Goal: Information Seeking & Learning: Learn about a topic

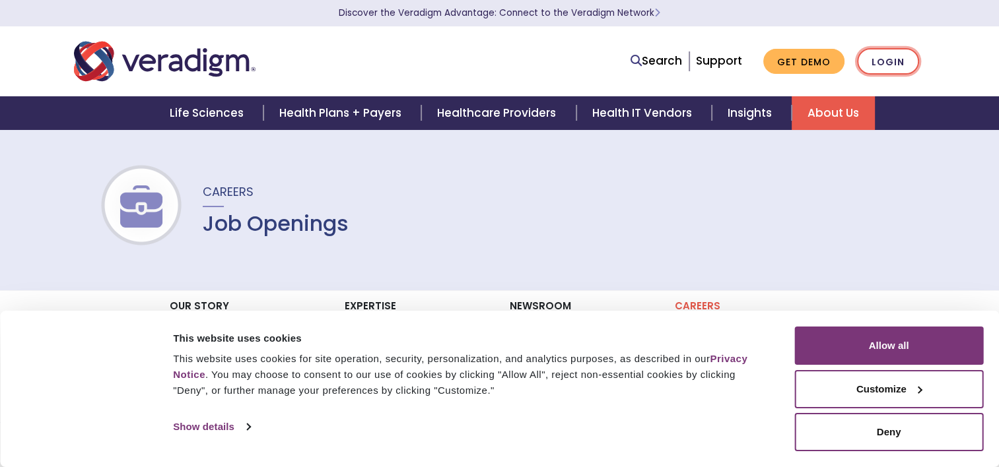
click at [887, 55] on link "Login" at bounding box center [888, 61] width 62 height 27
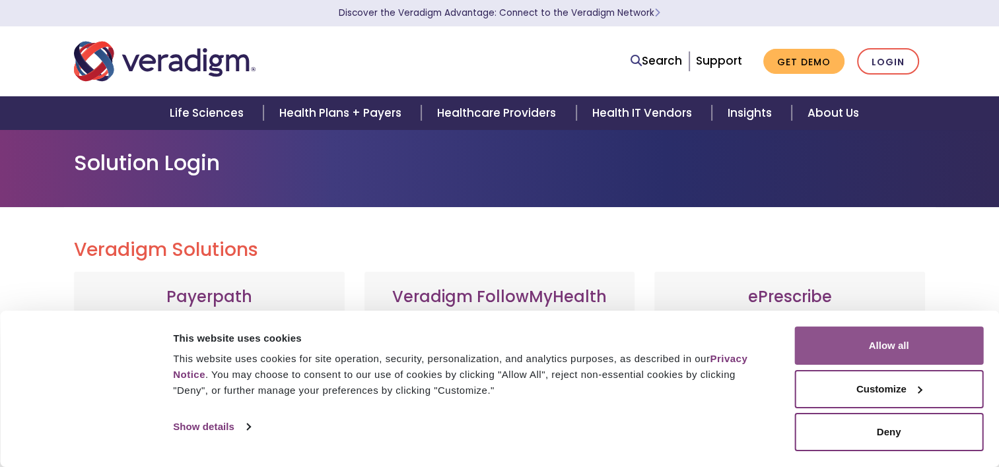
click at [874, 350] on button "Allow all" at bounding box center [888, 346] width 189 height 38
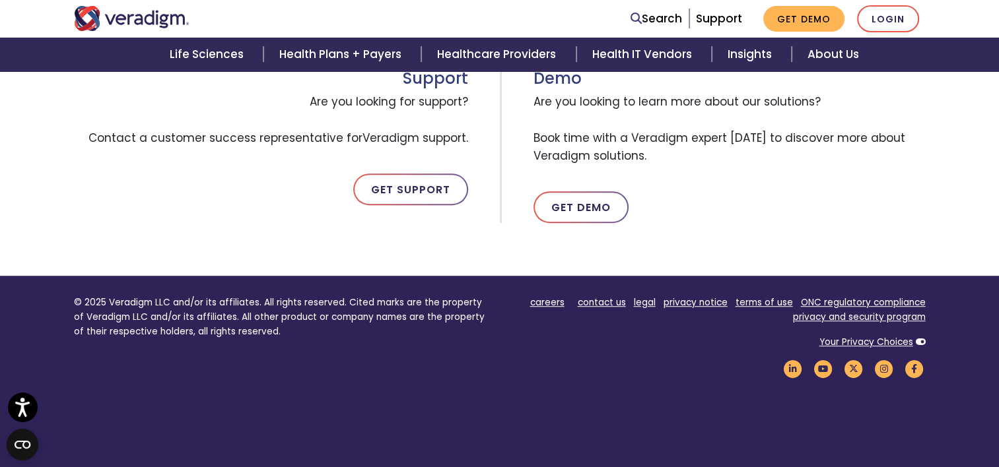
scroll to position [726, 0]
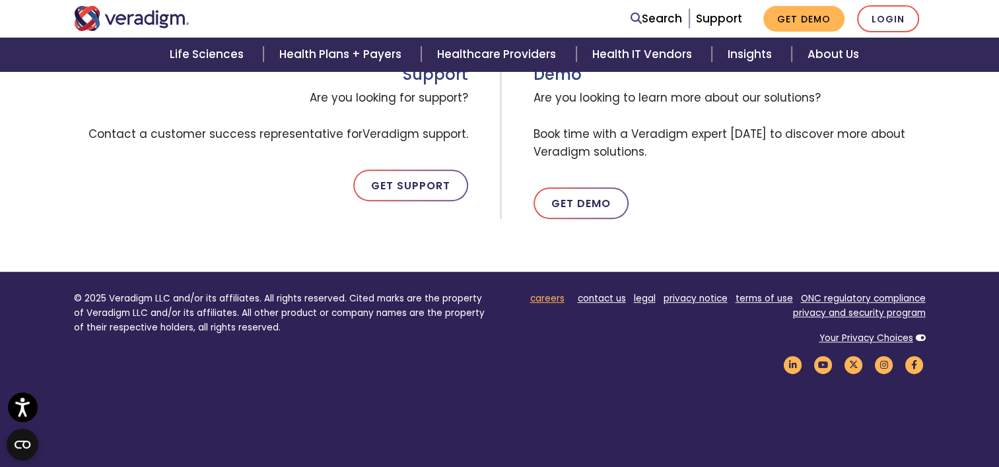
click at [562, 296] on link "careers" at bounding box center [547, 298] width 34 height 13
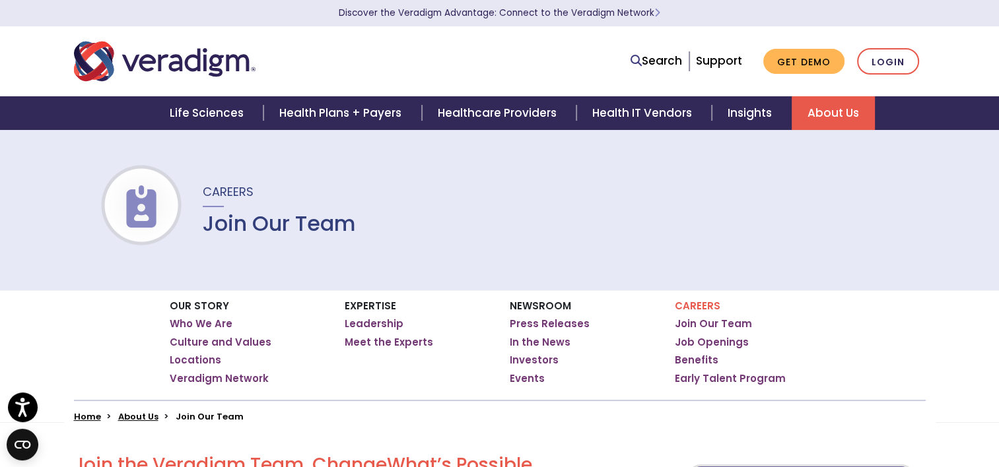
click at [228, 193] on span "Careers" at bounding box center [228, 192] width 51 height 17
click at [164, 206] on img at bounding box center [141, 206] width 84 height 42
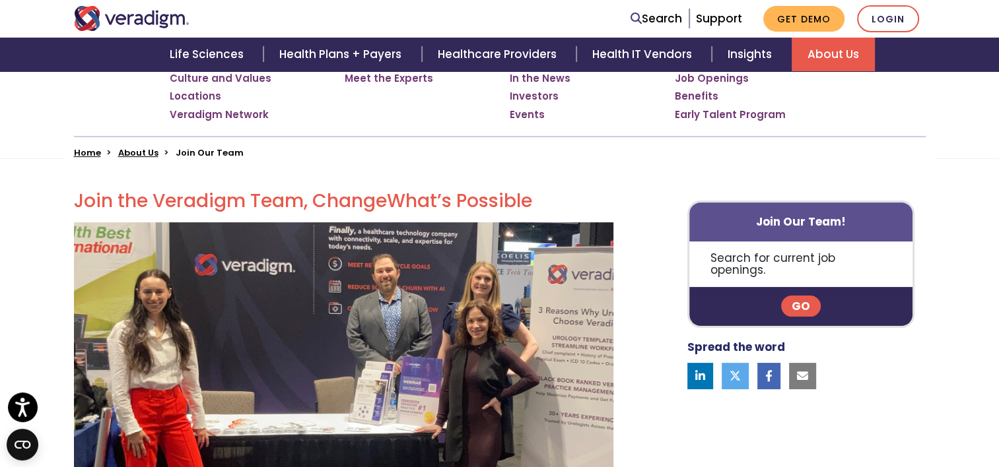
scroll to position [330, 0]
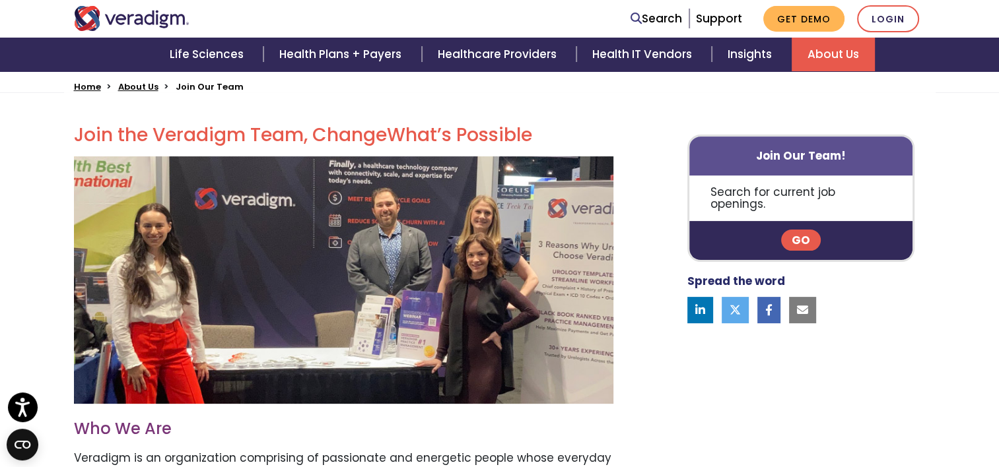
click at [799, 230] on link "Go" at bounding box center [801, 240] width 40 height 21
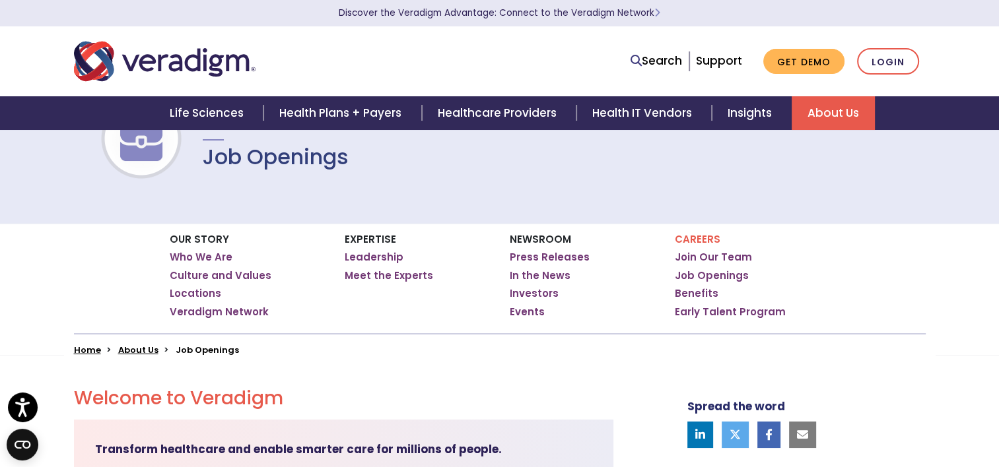
scroll to position [66, 0]
click at [708, 275] on link "Job Openings" at bounding box center [712, 276] width 74 height 13
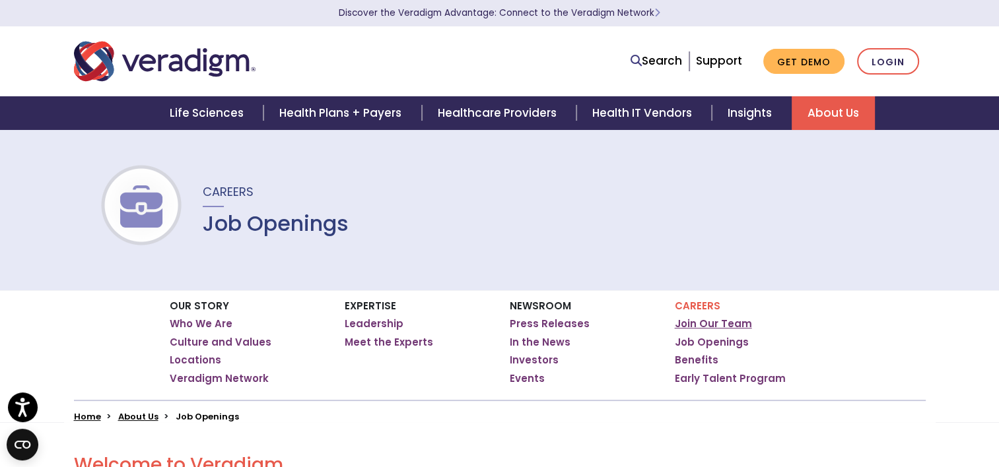
click at [705, 322] on link "Join Our Team" at bounding box center [713, 324] width 77 height 13
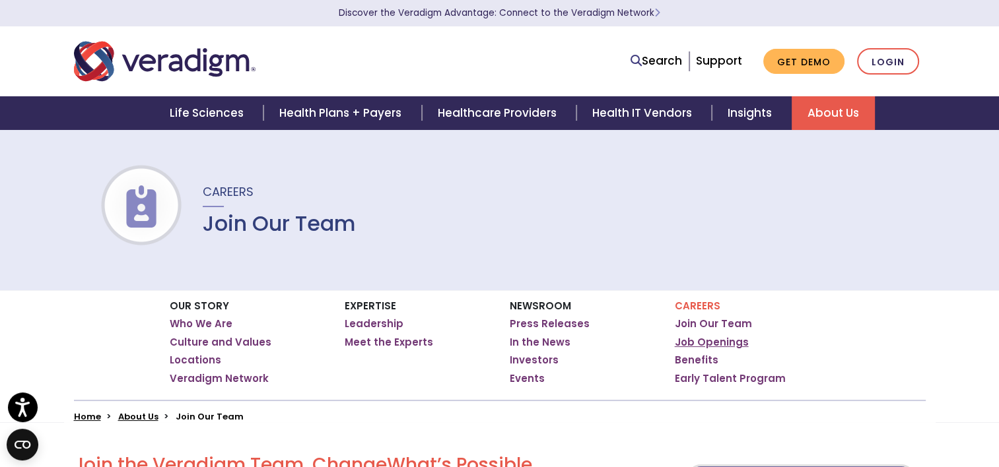
click at [720, 343] on link "Job Openings" at bounding box center [712, 342] width 74 height 13
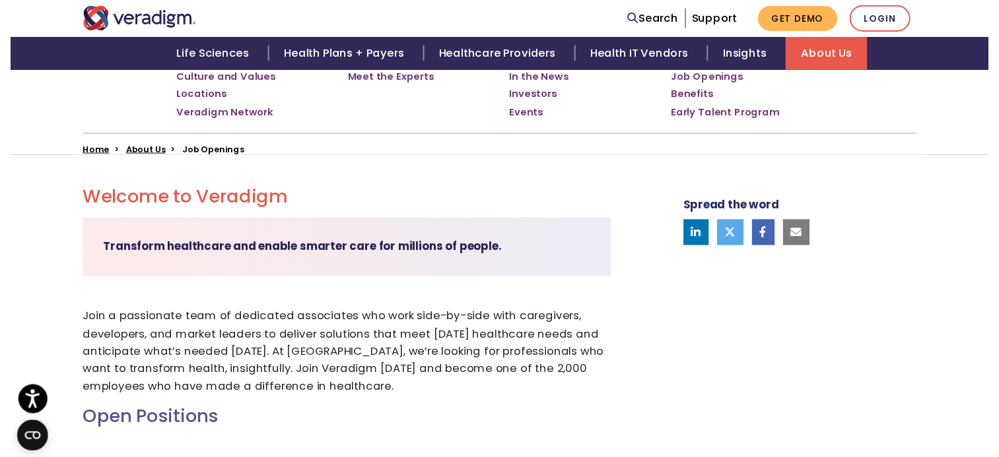
scroll to position [594, 0]
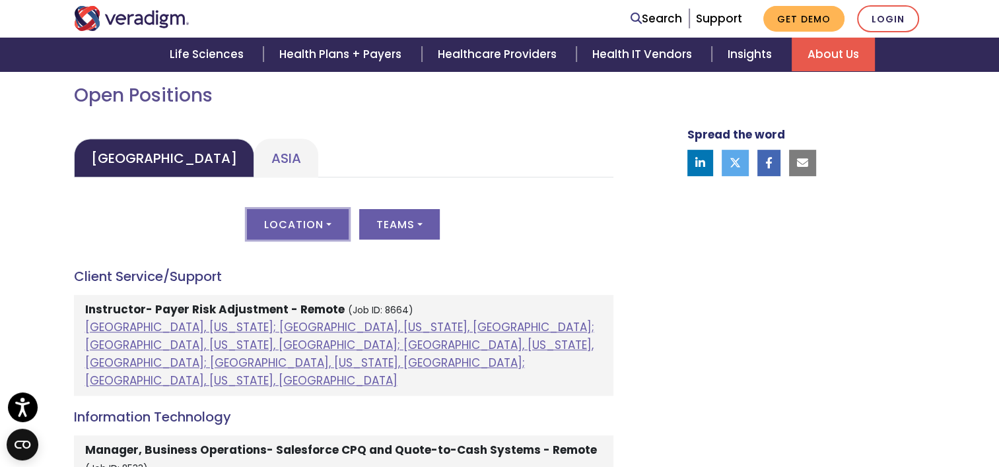
click at [319, 222] on button "Location" at bounding box center [298, 224] width 102 height 30
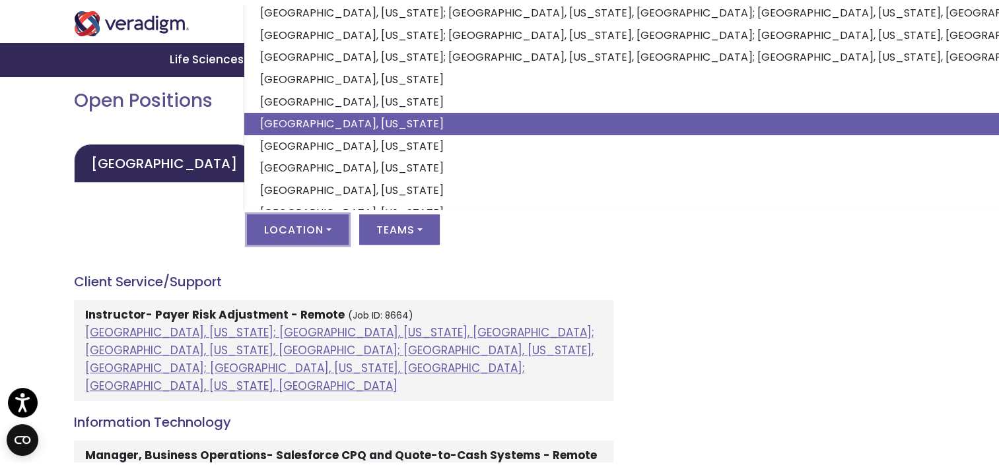
scroll to position [98, 0]
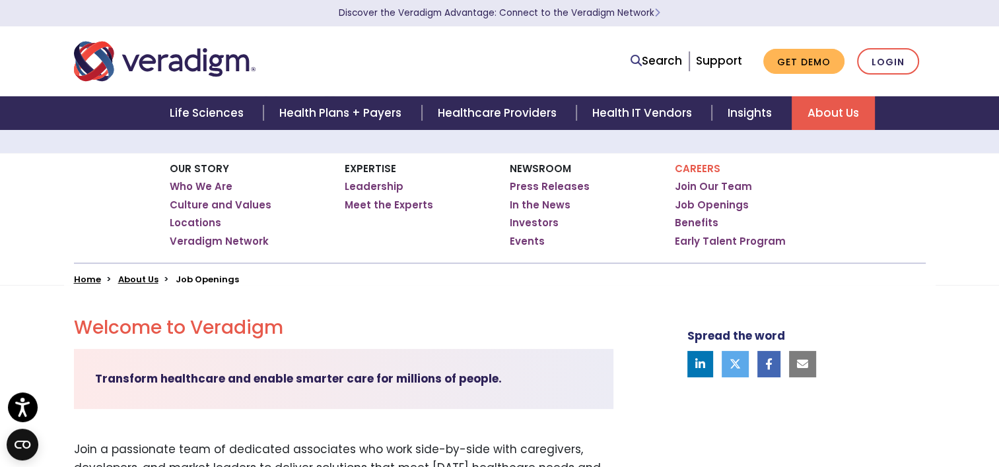
scroll to position [0, 0]
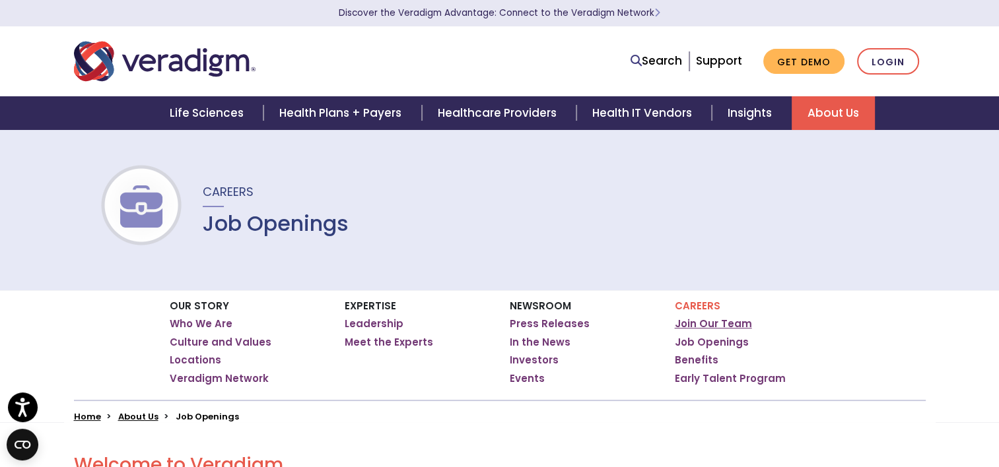
click at [720, 319] on link "Join Our Team" at bounding box center [713, 324] width 77 height 13
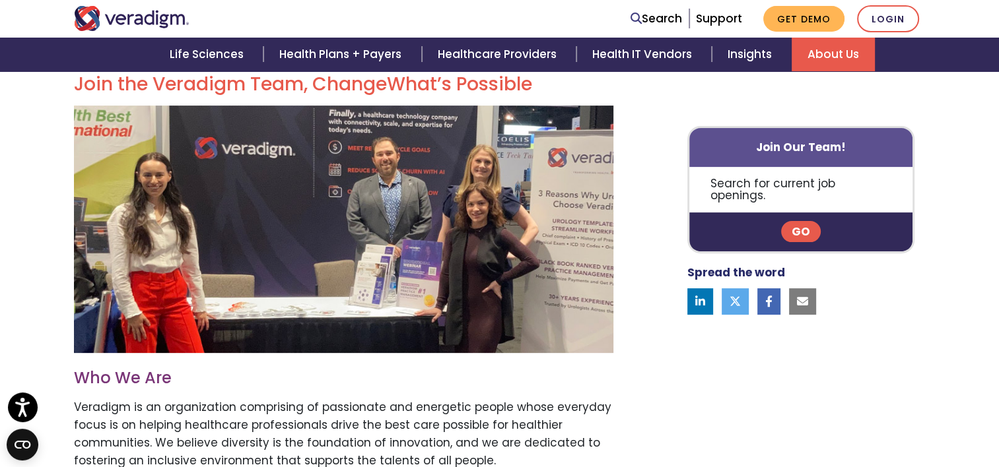
scroll to position [396, 0]
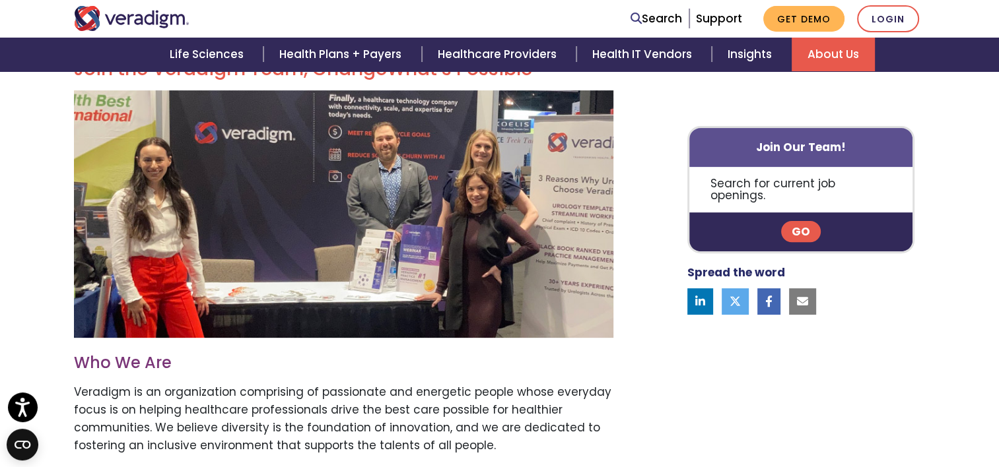
click at [795, 222] on link "Go" at bounding box center [801, 232] width 40 height 21
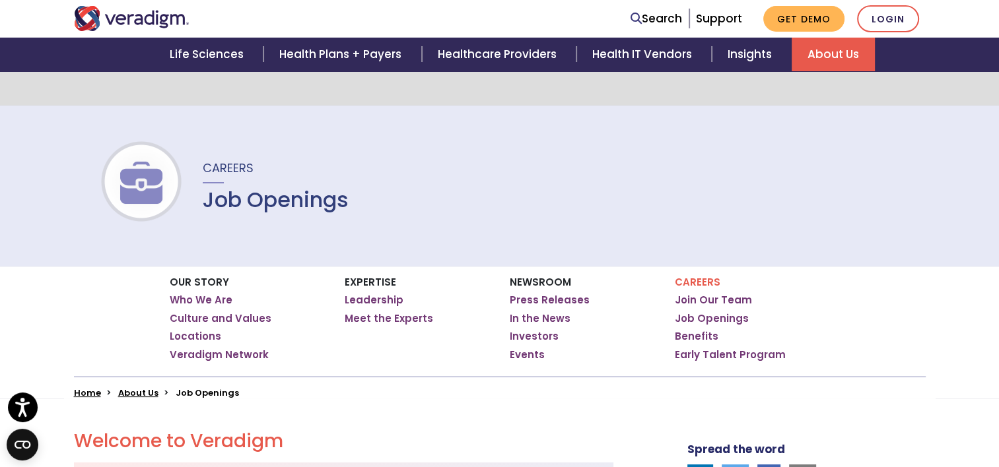
scroll to position [23, 0]
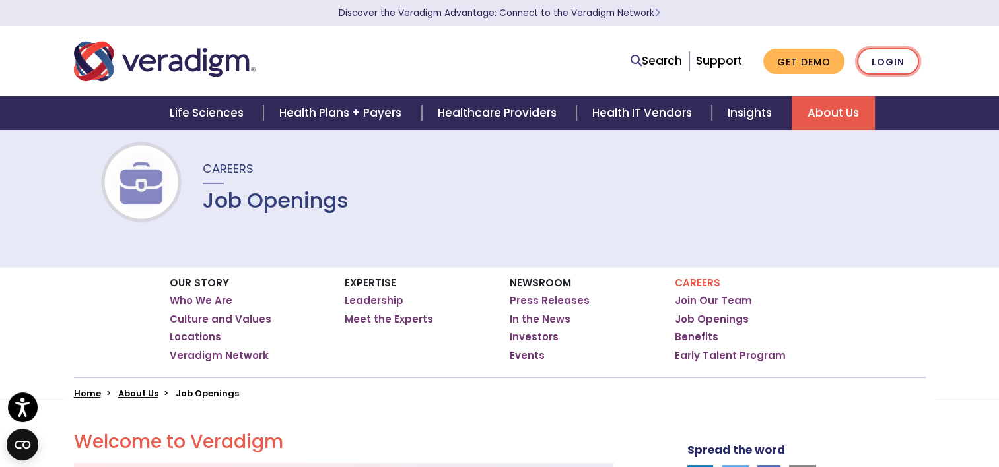
click at [883, 64] on link "Login" at bounding box center [888, 61] width 62 height 27
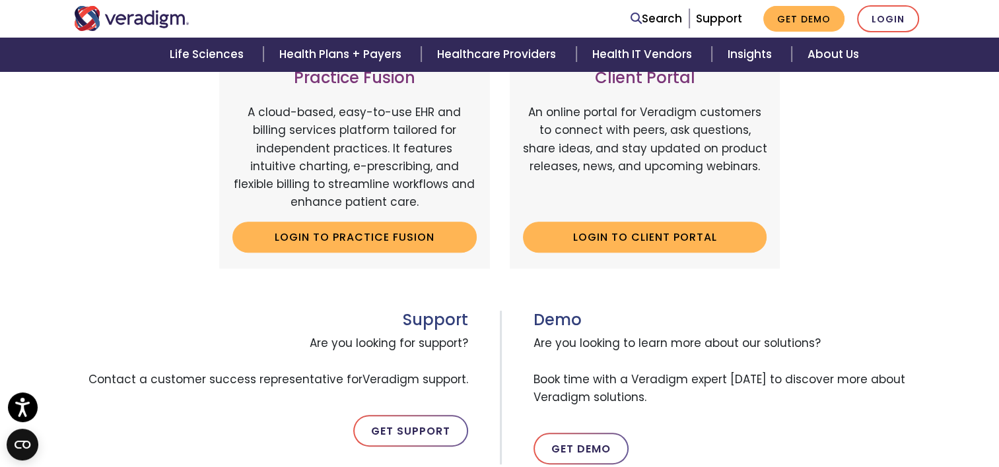
scroll to position [726, 0]
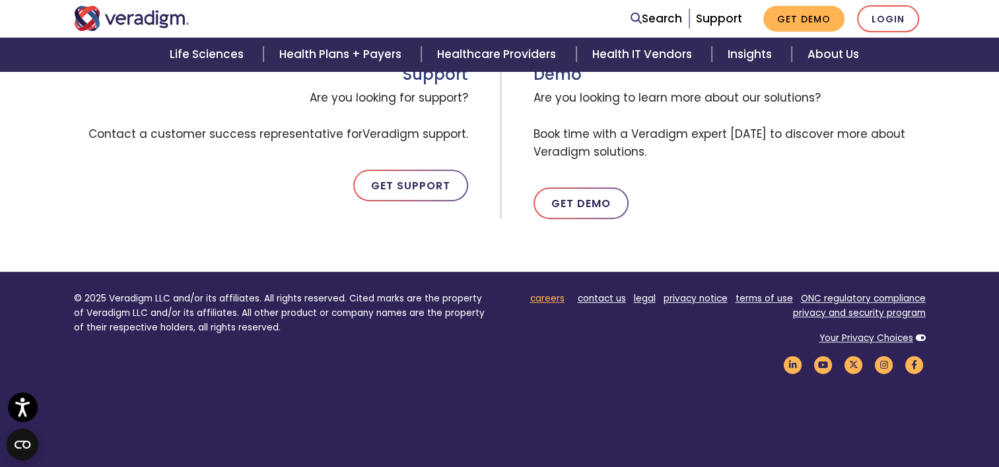
click at [556, 300] on link "careers" at bounding box center [547, 298] width 34 height 13
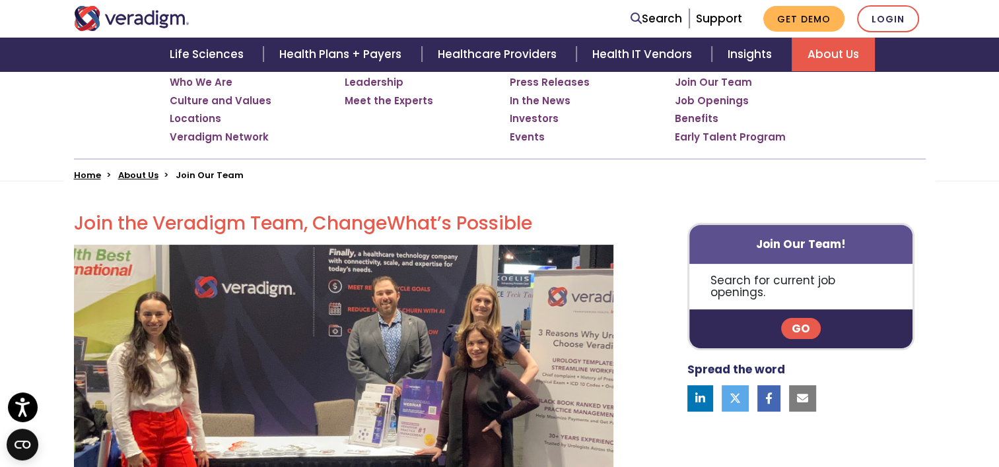
scroll to position [228, 0]
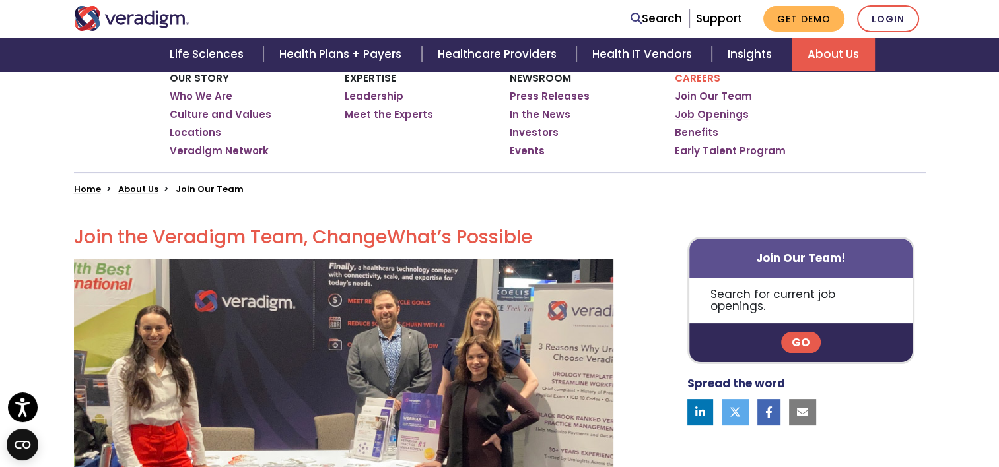
click at [692, 118] on link "Job Openings" at bounding box center [712, 114] width 74 height 13
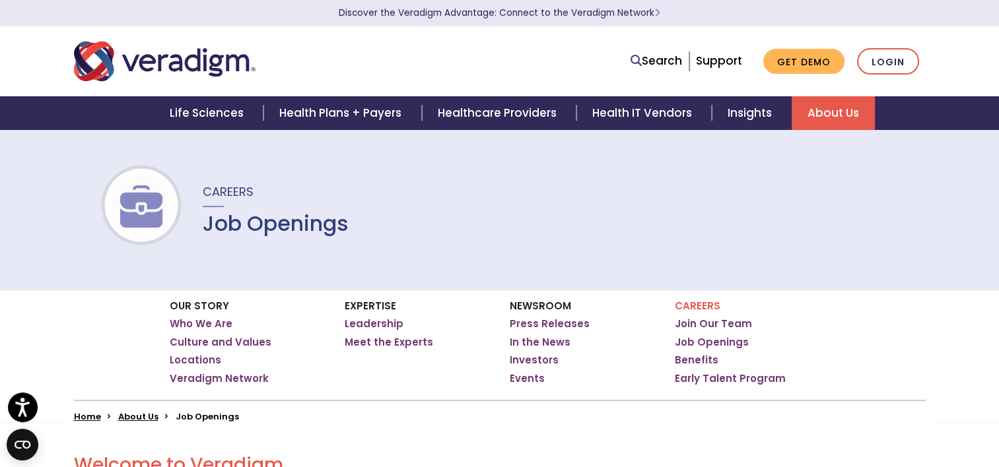
click at [705, 303] on p "Careers" at bounding box center [752, 306] width 155 height 12
click at [713, 325] on link "Join Our Team" at bounding box center [713, 324] width 77 height 13
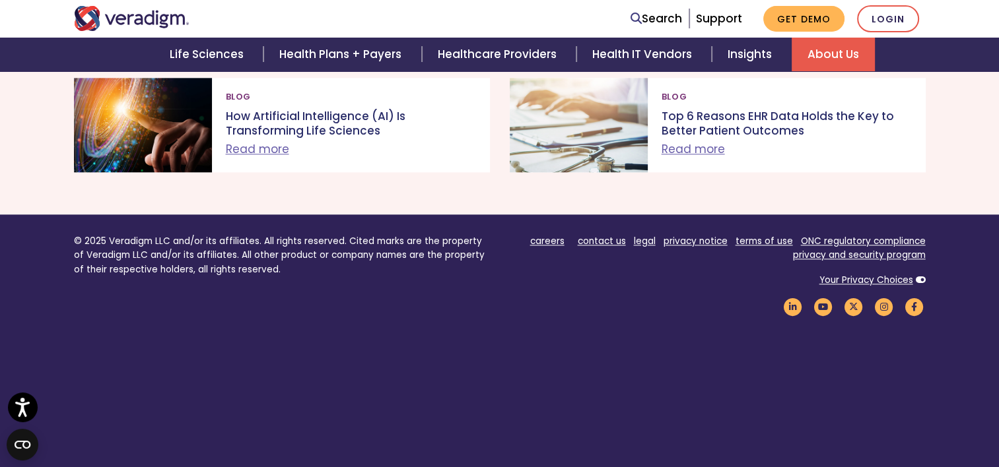
scroll to position [1548, 0]
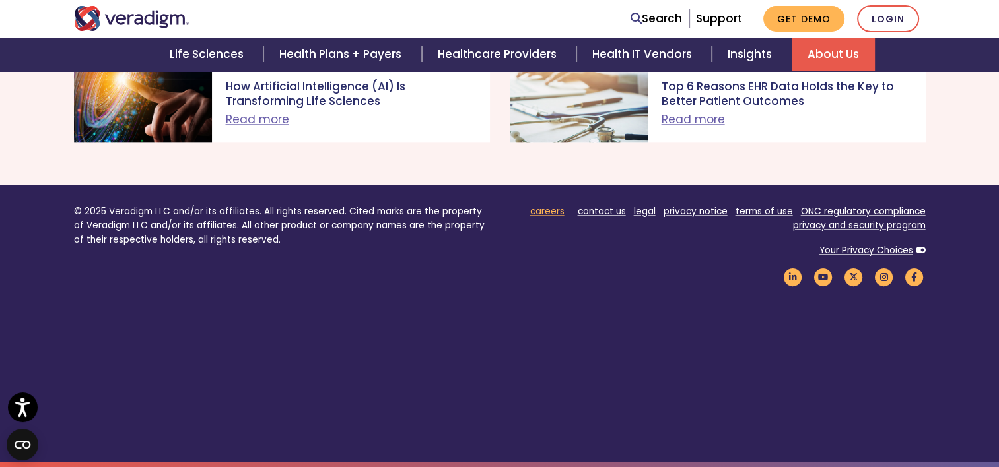
click at [536, 213] on link "careers" at bounding box center [547, 211] width 34 height 13
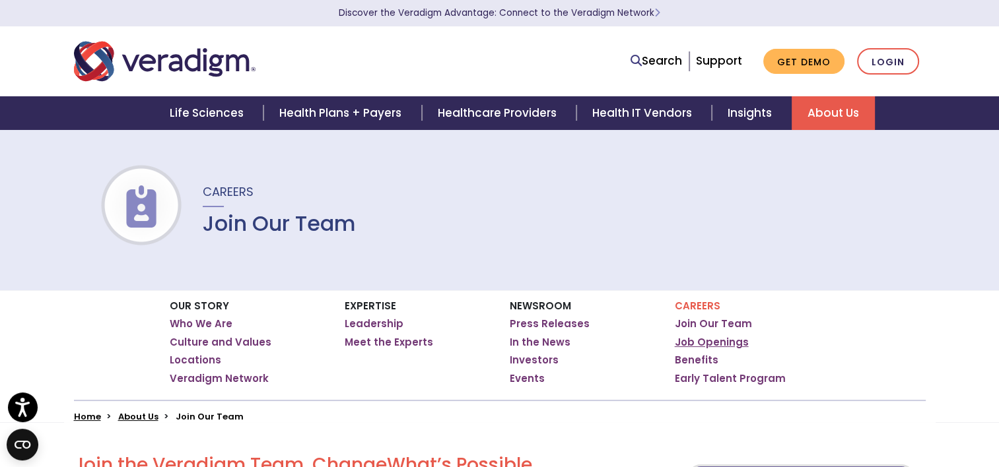
click at [706, 341] on link "Job Openings" at bounding box center [712, 342] width 74 height 13
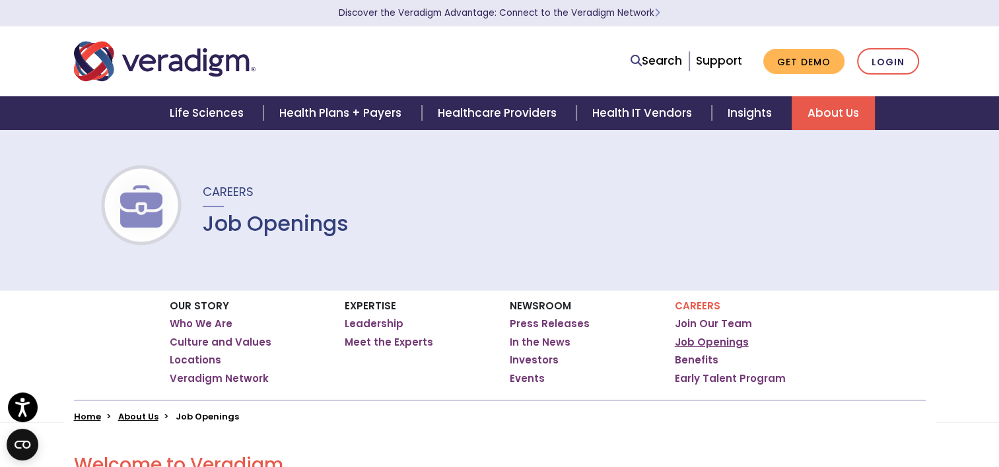
click at [702, 347] on link "Job Openings" at bounding box center [712, 342] width 74 height 13
click at [654, 61] on link "Search" at bounding box center [655, 61] width 51 height 18
click at [712, 345] on link "Job Openings" at bounding box center [712, 342] width 74 height 13
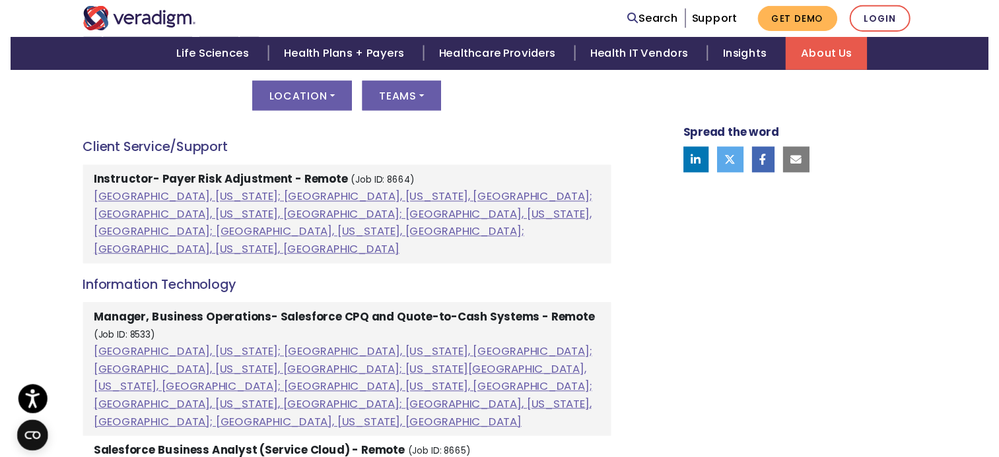
scroll to position [726, 0]
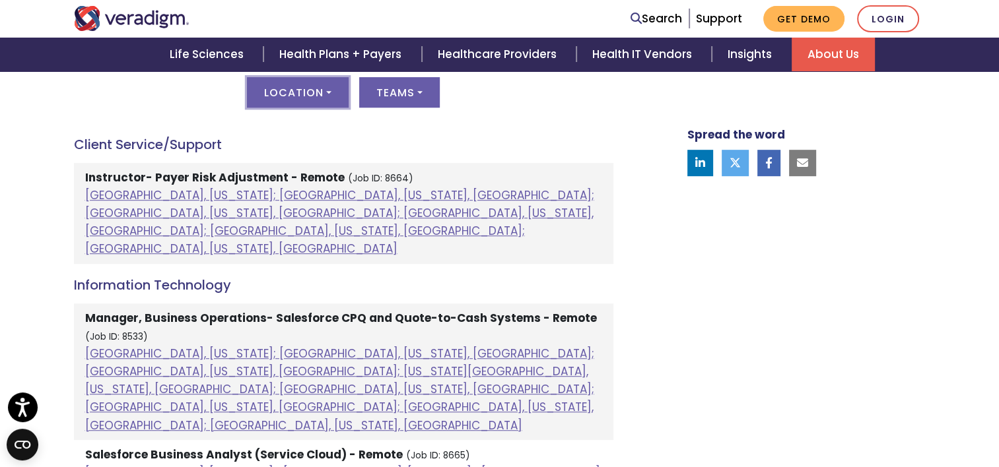
click at [313, 91] on button "Location" at bounding box center [298, 92] width 102 height 30
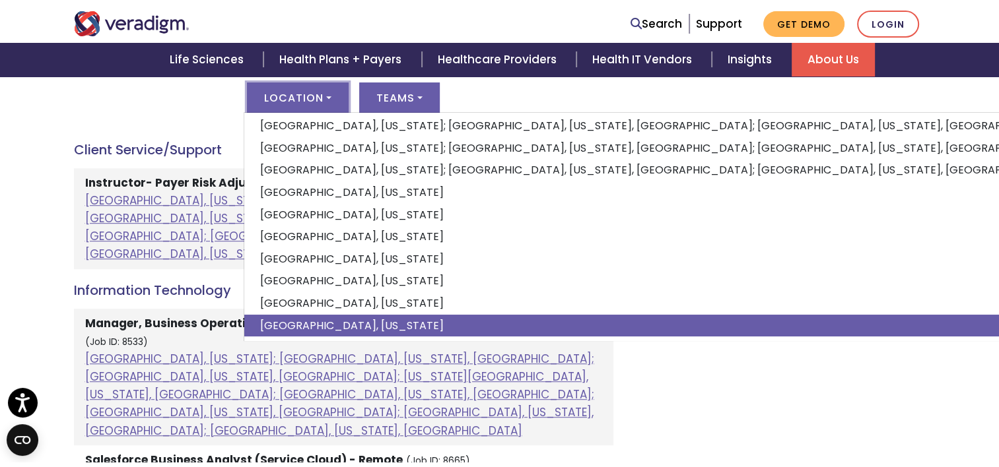
scroll to position [98, 0]
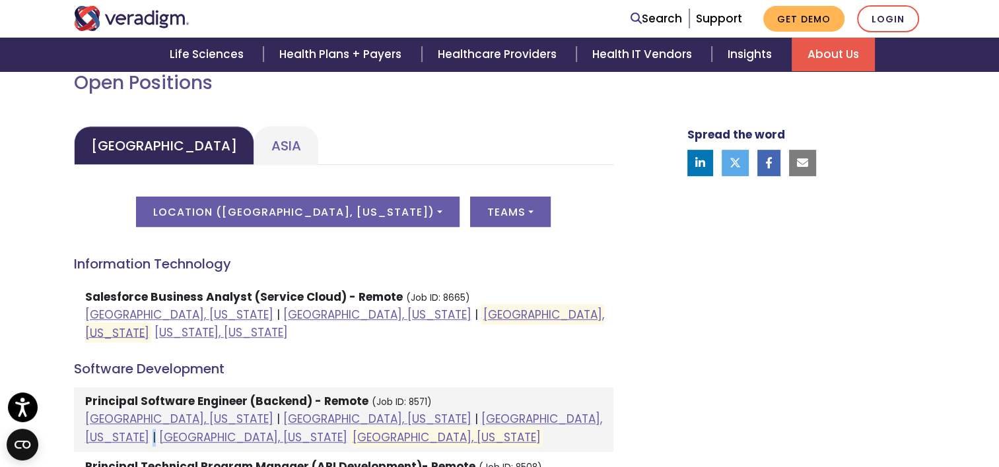
scroll to position [603, 0]
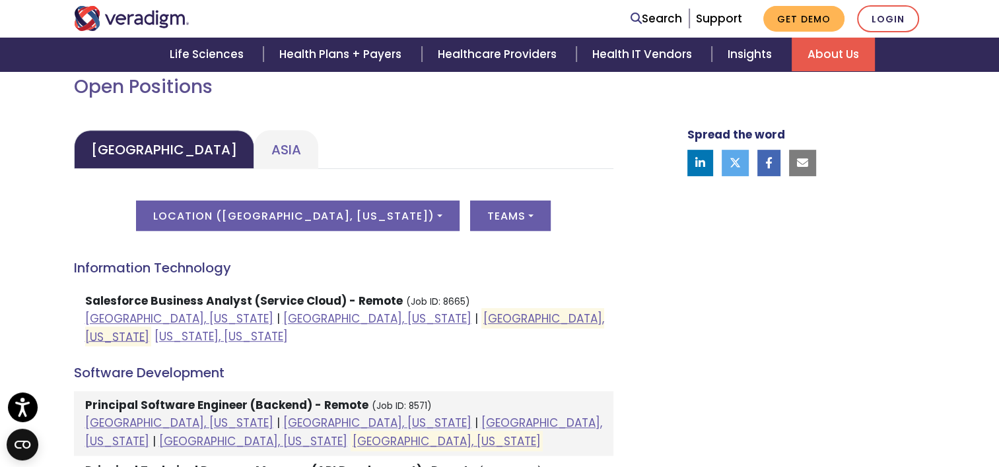
click at [323, 152] on ul "[GEOGRAPHIC_DATA] [GEOGRAPHIC_DATA]" at bounding box center [343, 149] width 539 height 39
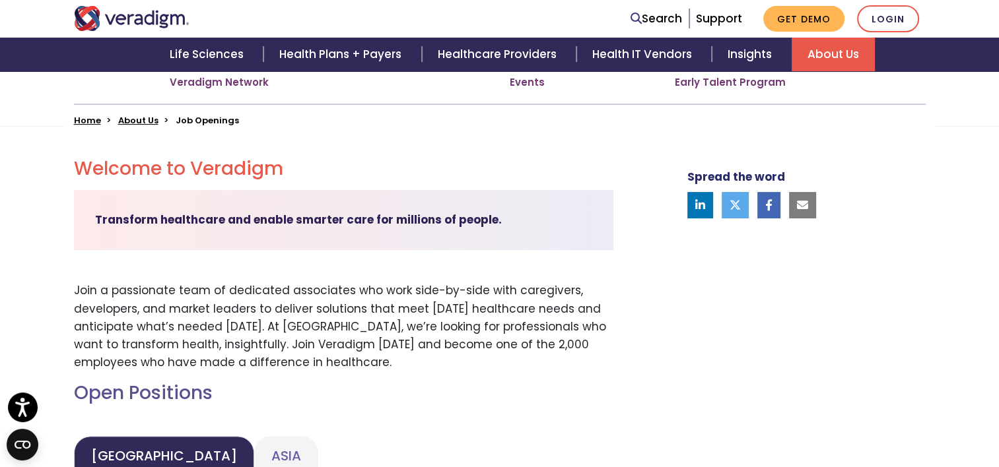
scroll to position [273, 0]
